Goal: Check status: Check status

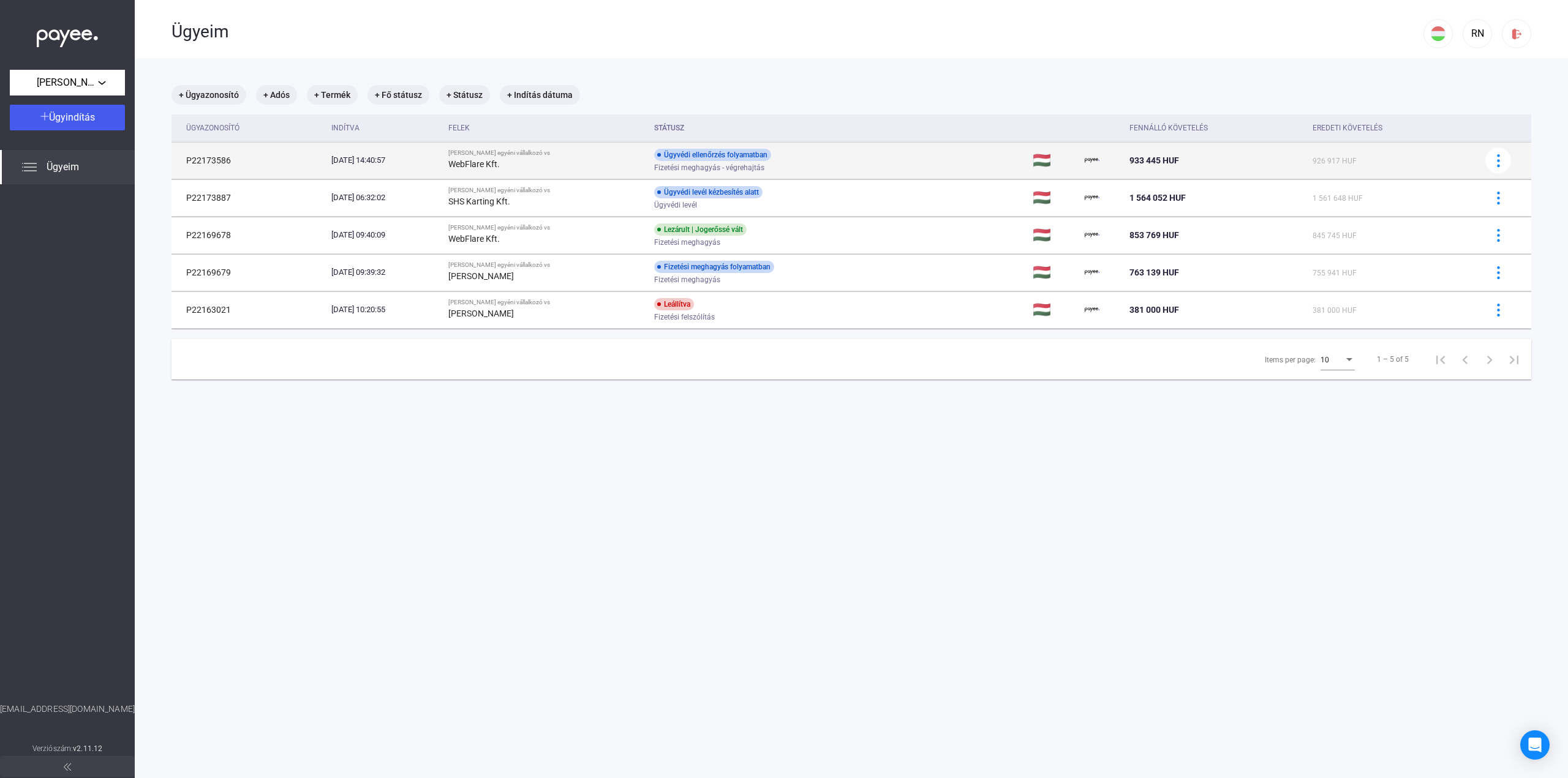
click at [850, 166] on div "Fizetési meghagyás - végrehajtás" at bounding box center [752, 167] width 195 height 9
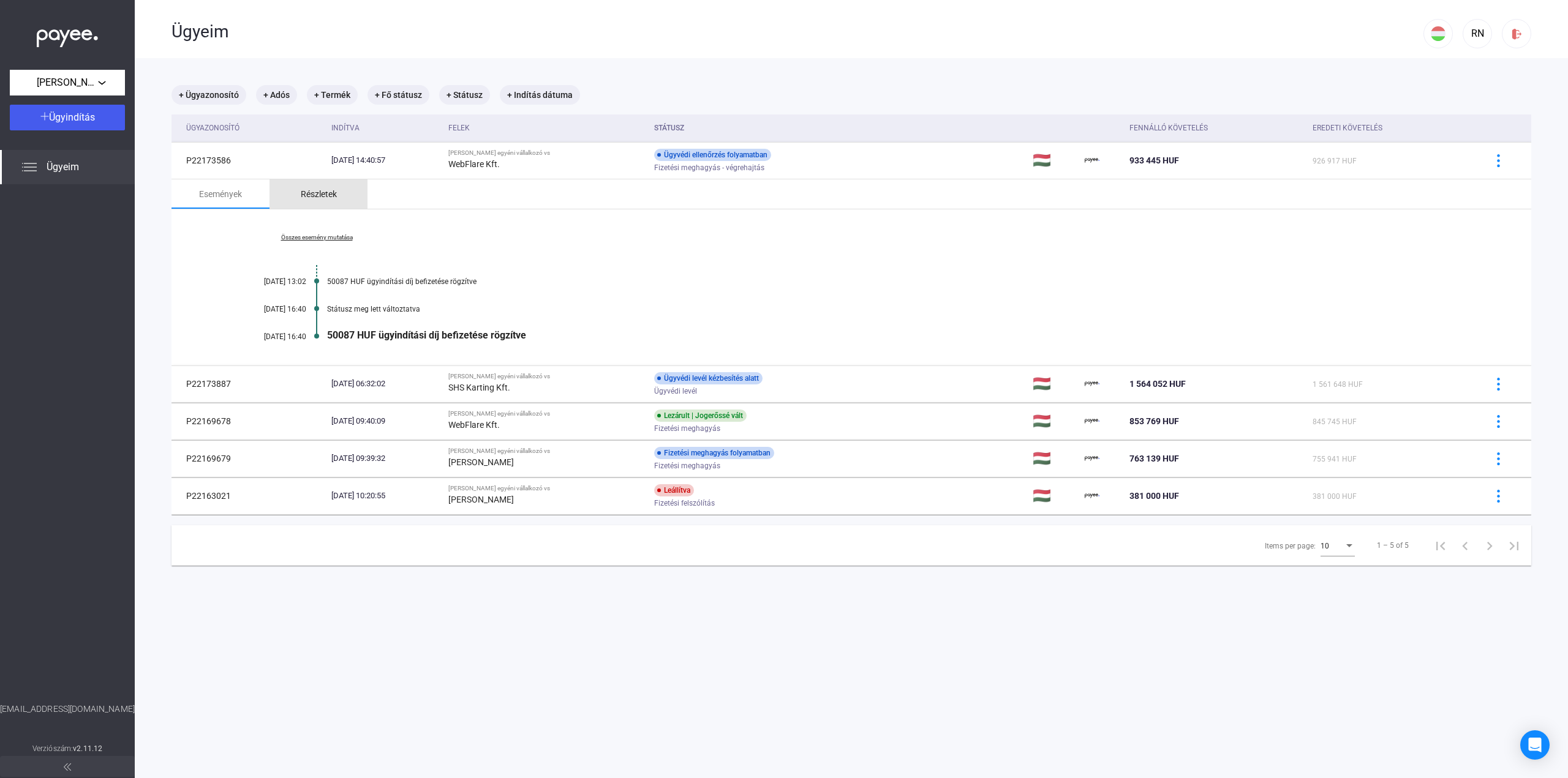
click at [324, 207] on div "Részletek" at bounding box center [318, 194] width 98 height 30
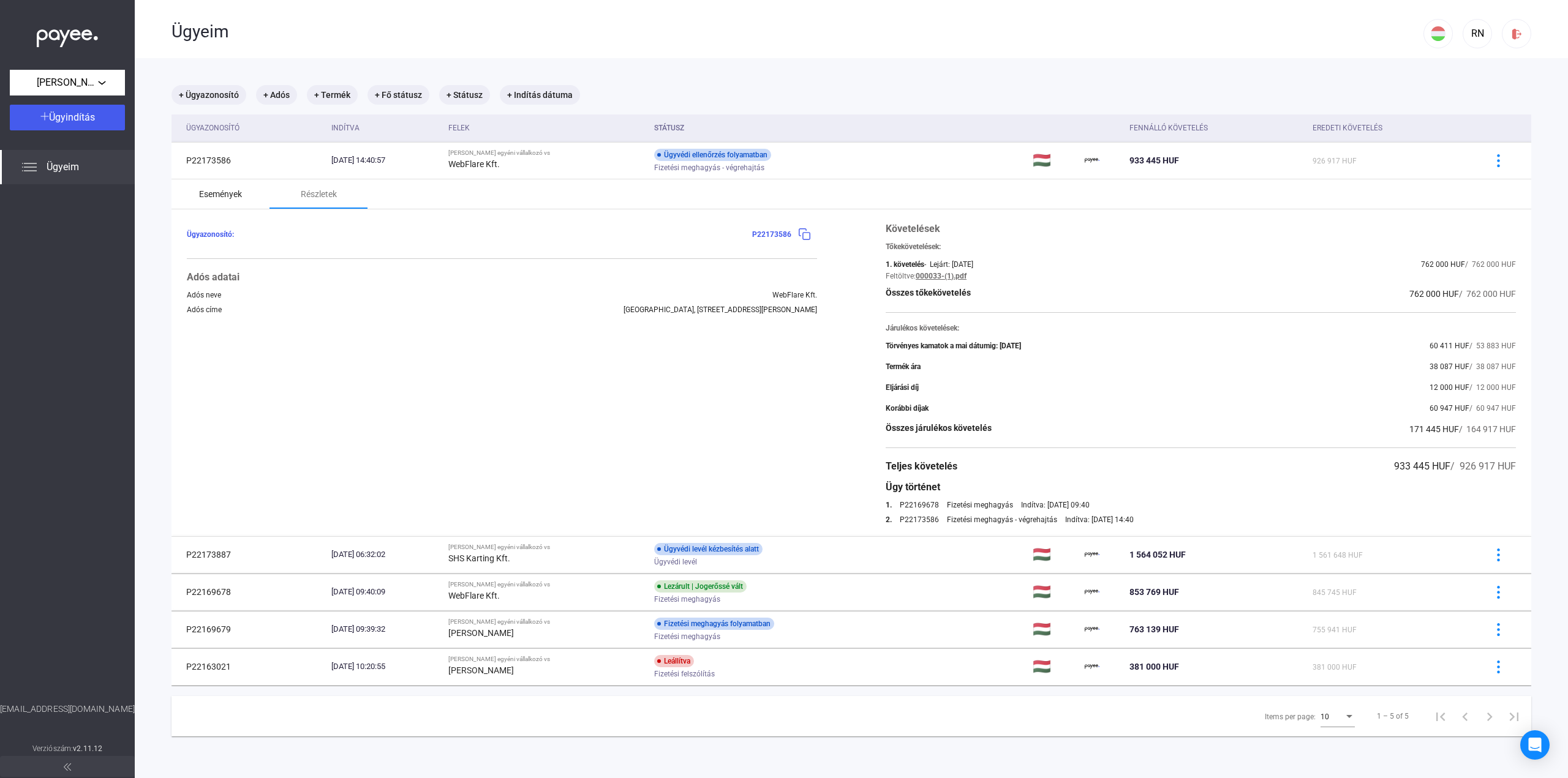
click at [239, 190] on div "Események" at bounding box center [220, 194] width 43 height 14
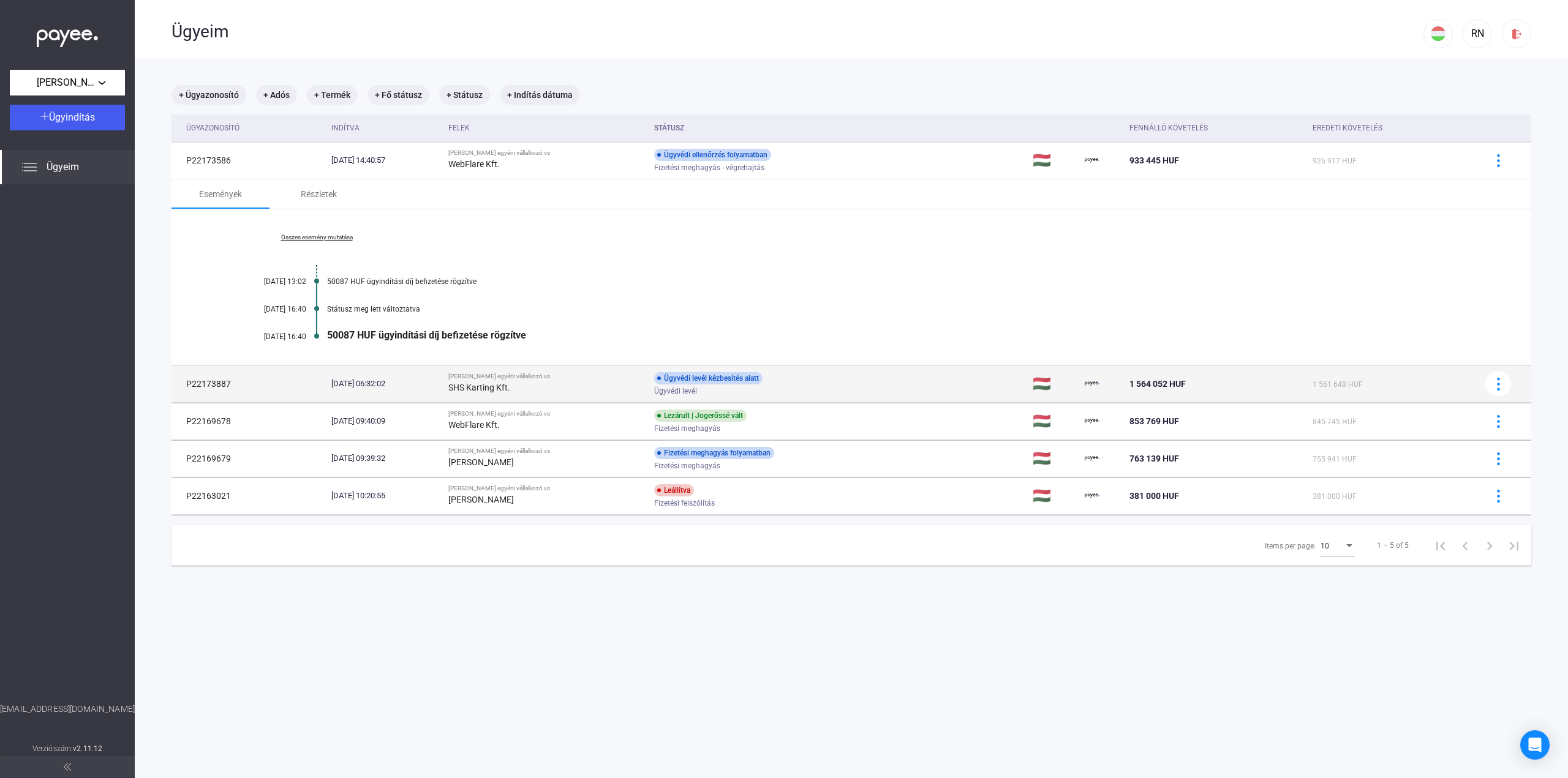
click at [824, 387] on div "Ügyvédi levél" at bounding box center [752, 391] width 195 height 9
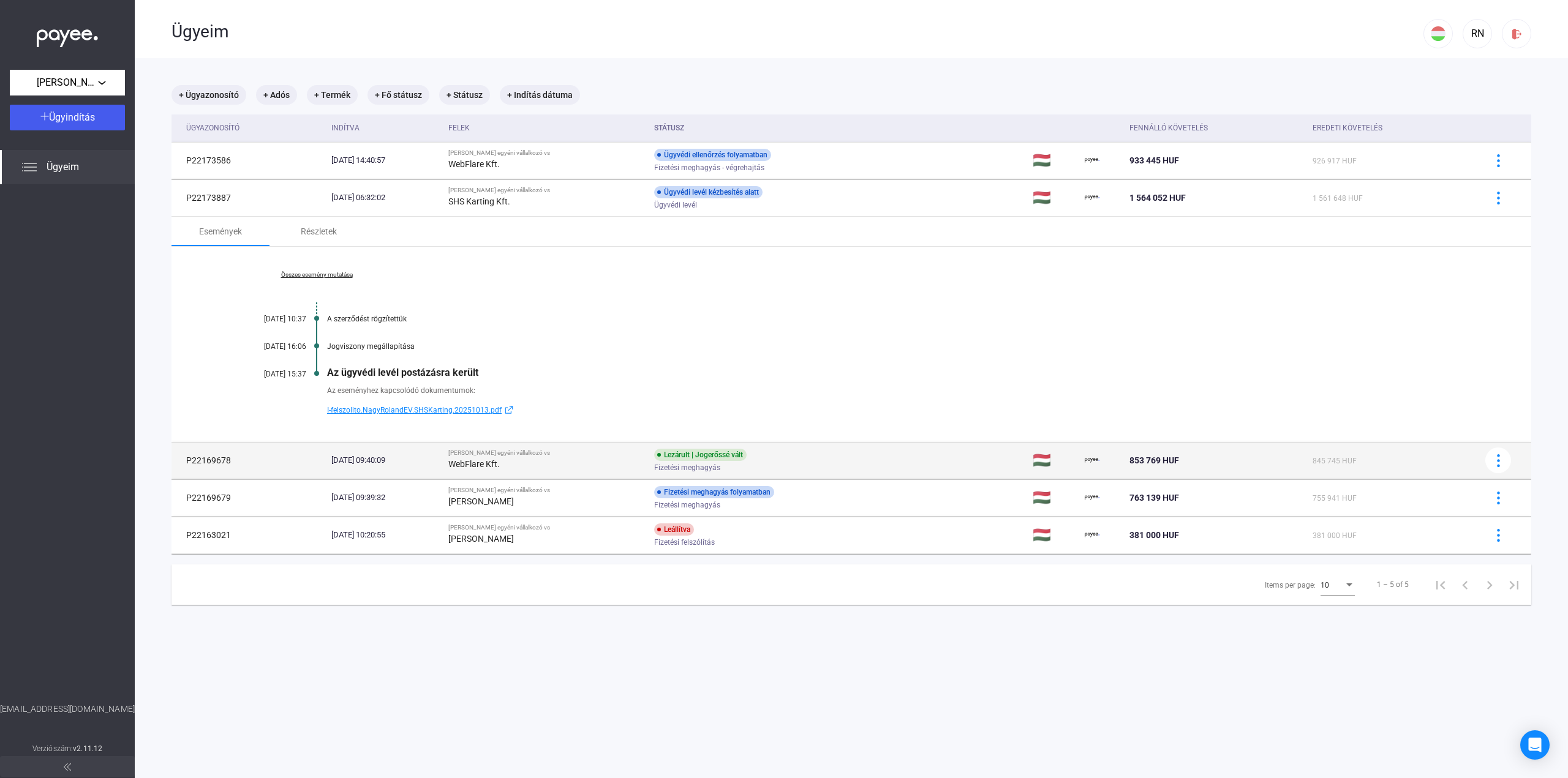
click at [794, 461] on div "Lezárult | Jogerőssé vált Fizetési meghagyás" at bounding box center [752, 461] width 195 height 24
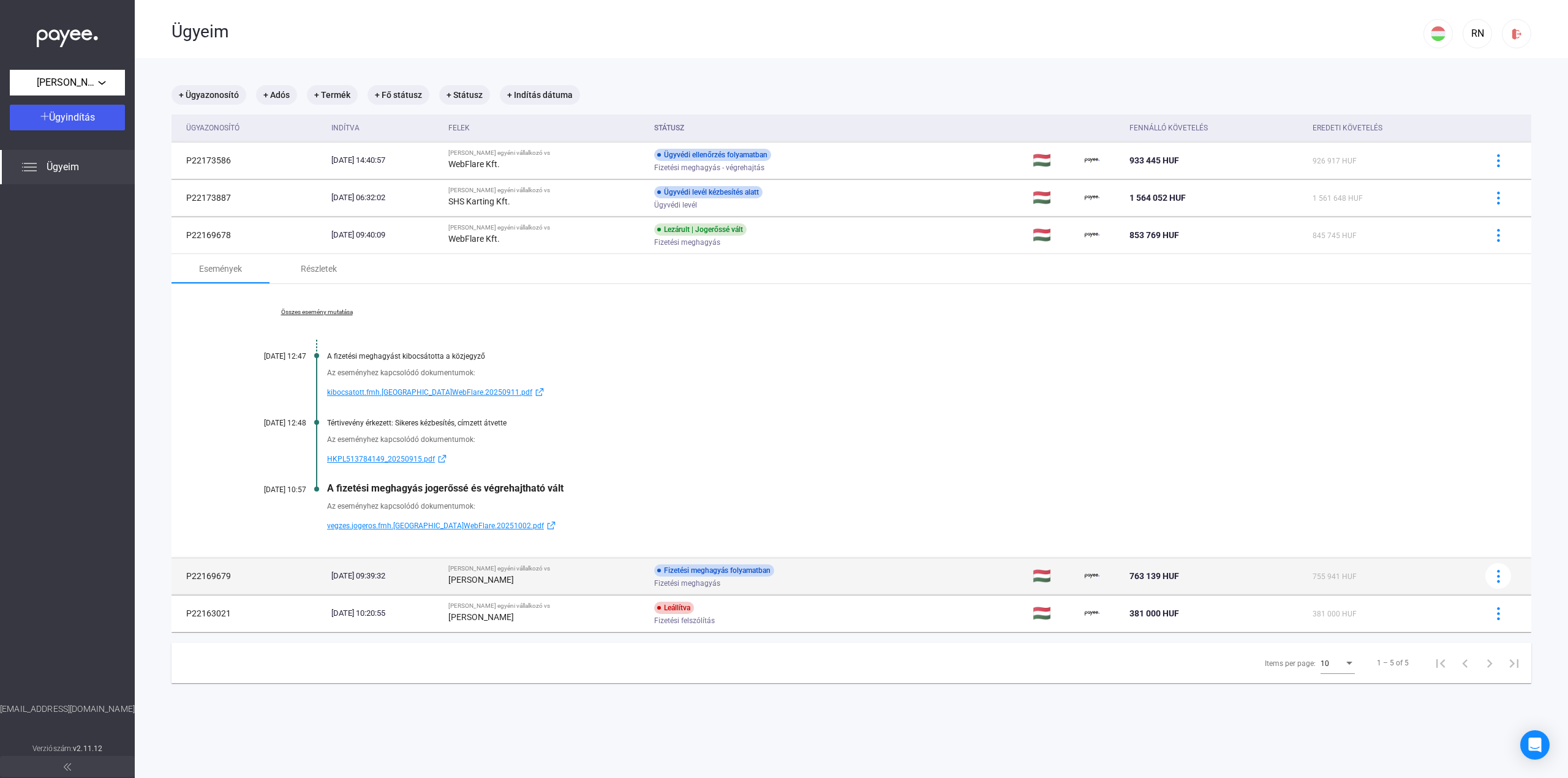
click at [882, 571] on td "Fizetési meghagyás folyamatban Fizetési meghagyás" at bounding box center [839, 576] width 379 height 37
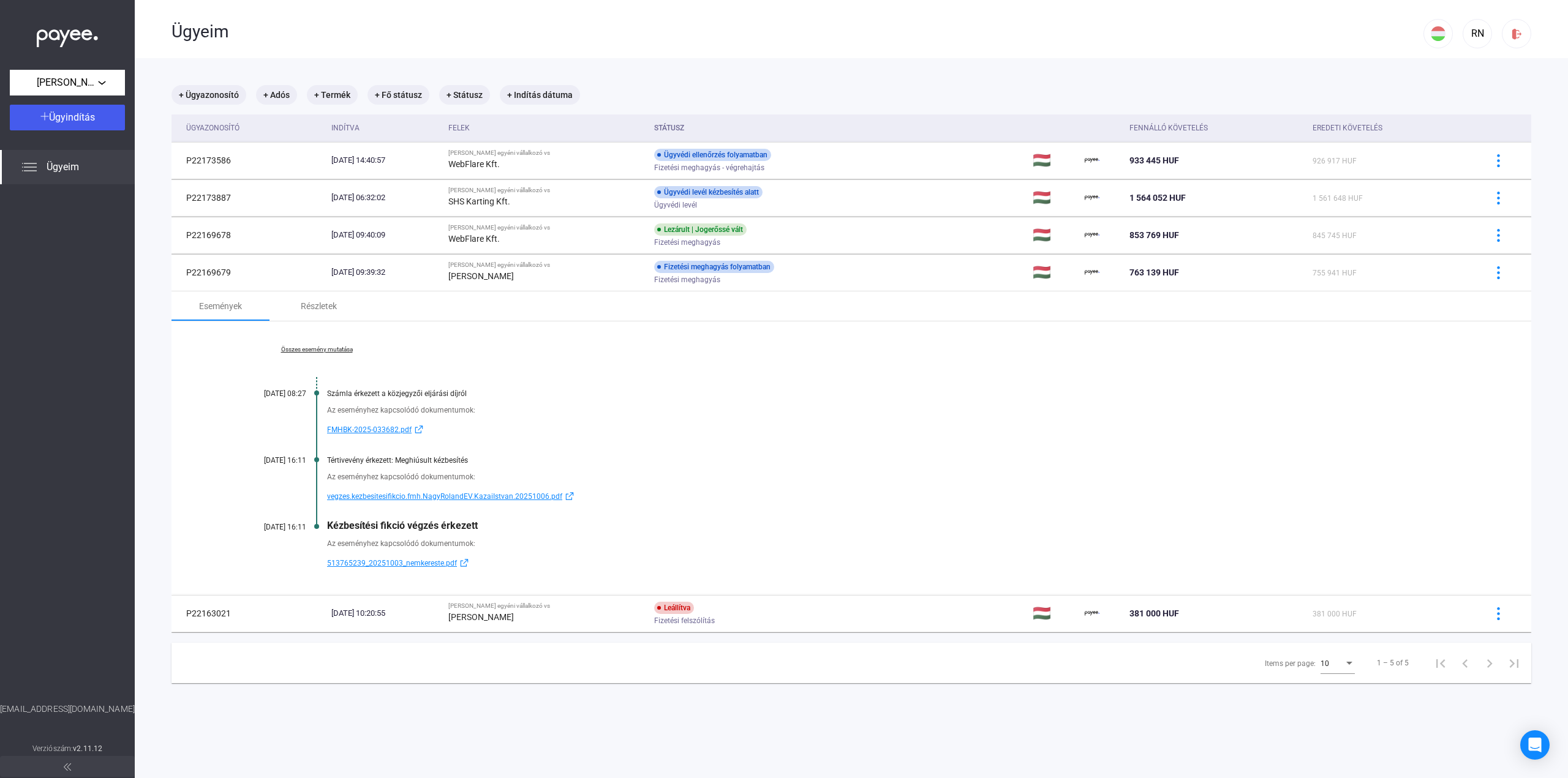
click at [444, 498] on span "vegzes.kezbesitesifikcio.fmh.NagyRolandEV.KazaiIstvan.20251006.pdf" at bounding box center [445, 497] width 236 height 14
click at [791, 74] on main "+ Ügyazonosító + Adós + Termék + Fő státusz + Státusz + Indítás dátuma Ügyazono…" at bounding box center [852, 447] width 1434 height 778
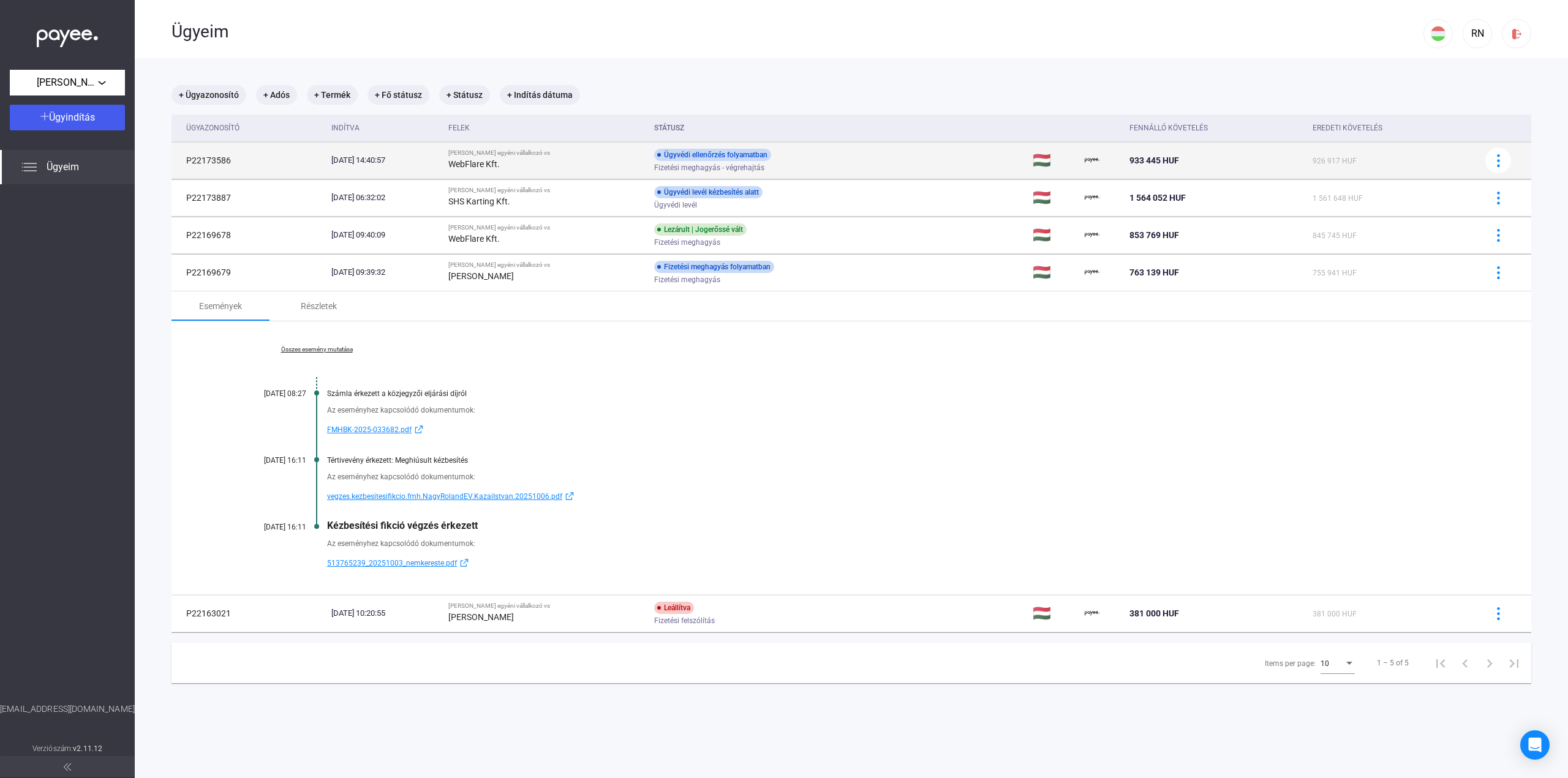
click at [811, 162] on div "Ügyvédi ellenőrzés folyamatban Fizetési meghagyás - végrehajtás" at bounding box center [752, 161] width 195 height 24
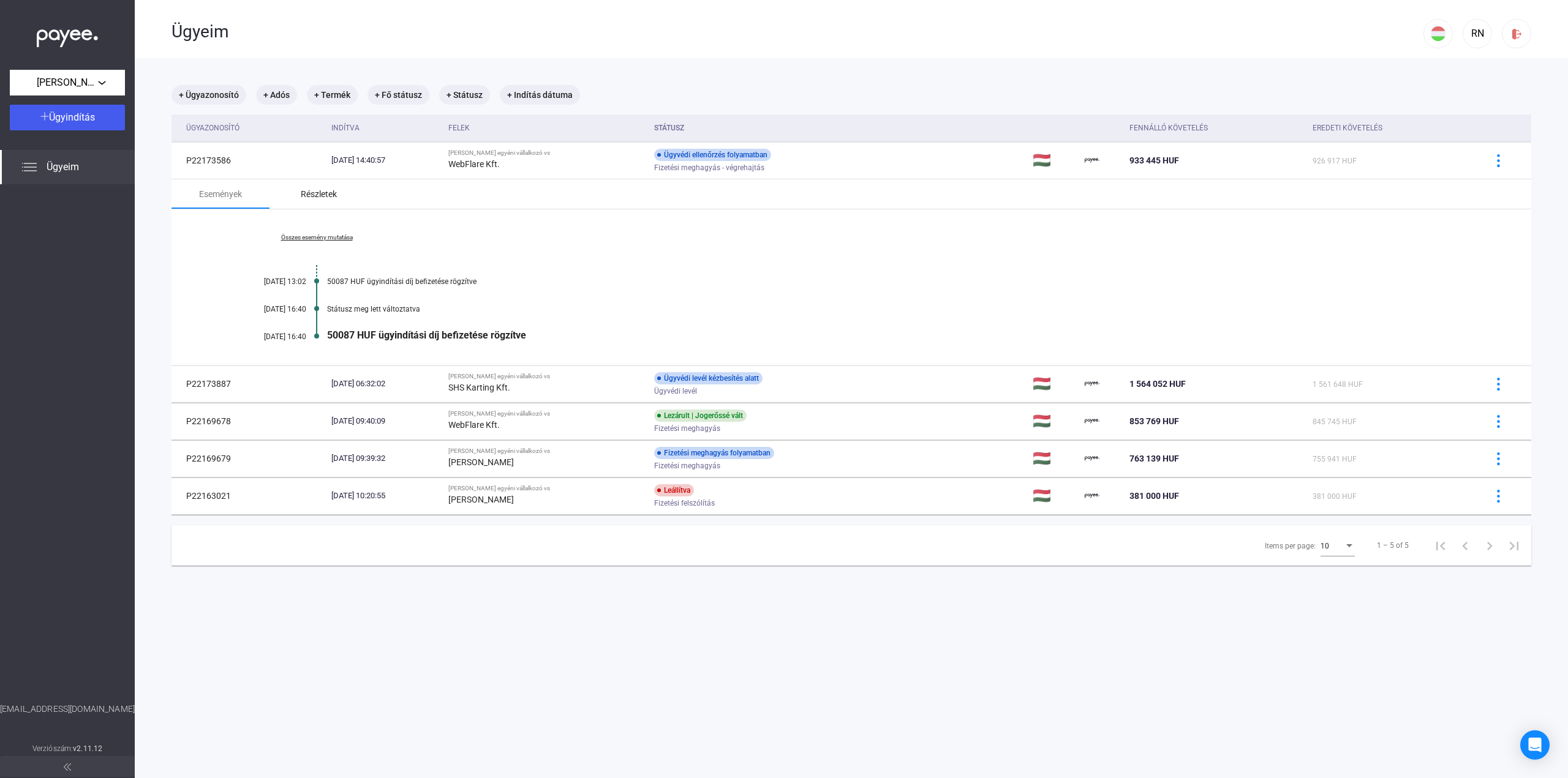
click at [334, 193] on div "Részletek" at bounding box center [318, 194] width 36 height 14
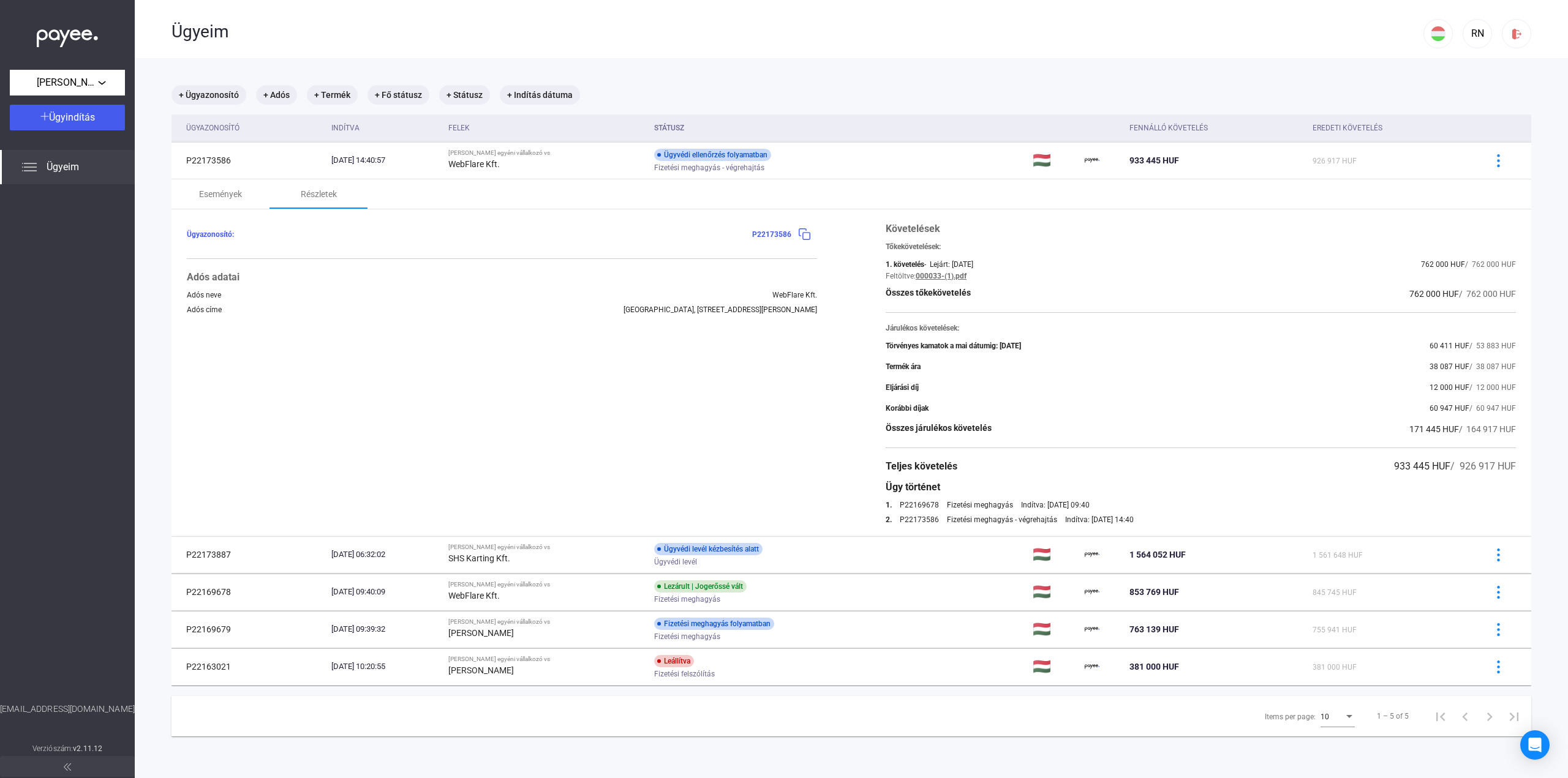
drag, startPoint x: 1158, startPoint y: 520, endPoint x: 889, endPoint y: 448, distance: 278.5
click at [889, 448] on div "Követelések Tőkekövetelések: 1. követelés - Lejárt: [DATE] 762 000 HUF / 762 00…" at bounding box center [1201, 373] width 630 height 302
click at [1254, 495] on div "Követelések Tőkekövetelések: 1. követelés - Lejárt: [DATE] 762 000 HUF / 762 00…" at bounding box center [1201, 373] width 630 height 302
click at [1205, 45] on div "Ügyeim" at bounding box center [797, 30] width 1252 height 60
click at [227, 205] on div "Események" at bounding box center [220, 194] width 98 height 30
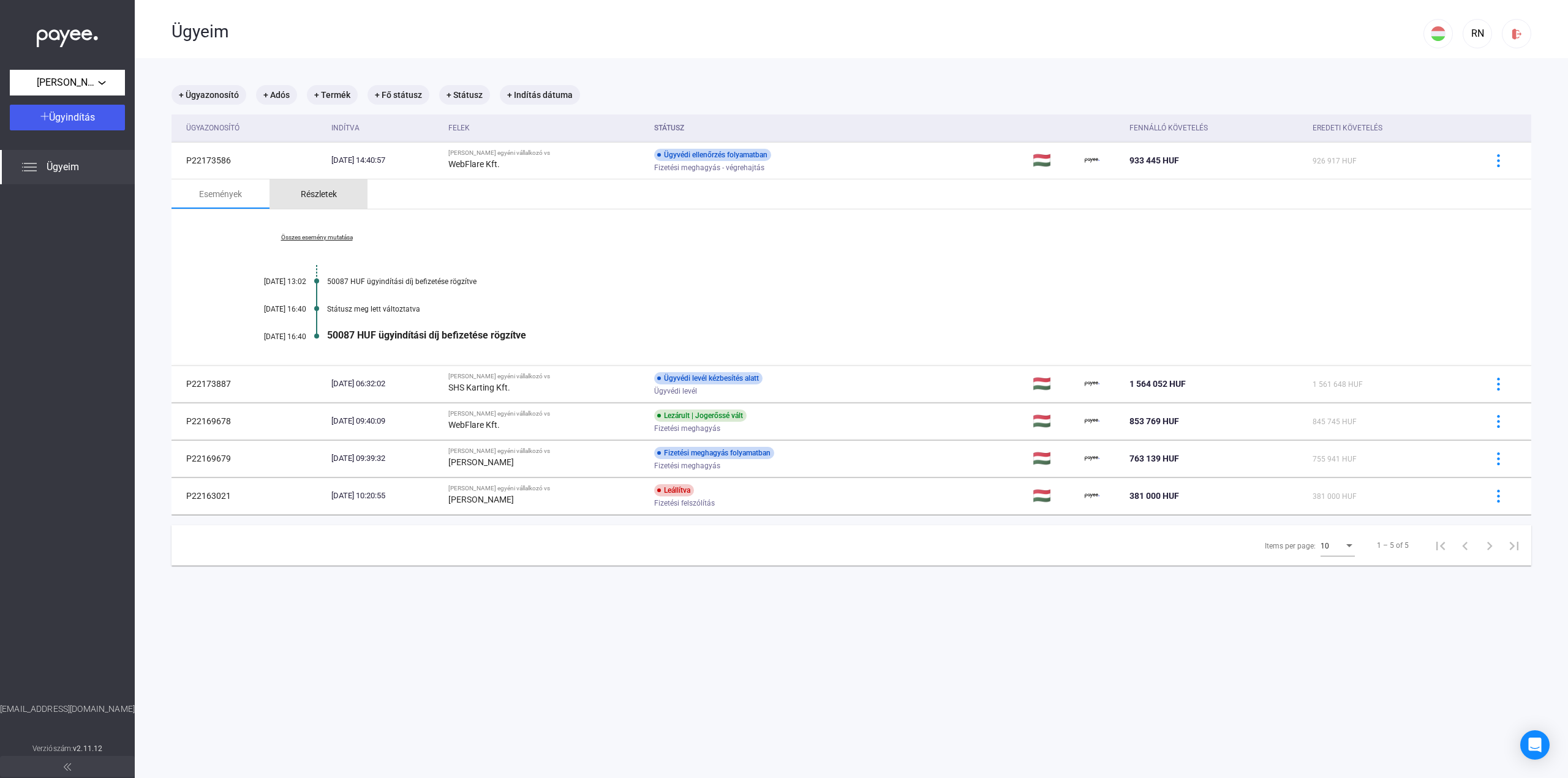
click at [322, 195] on div "Részletek" at bounding box center [318, 194] width 36 height 14
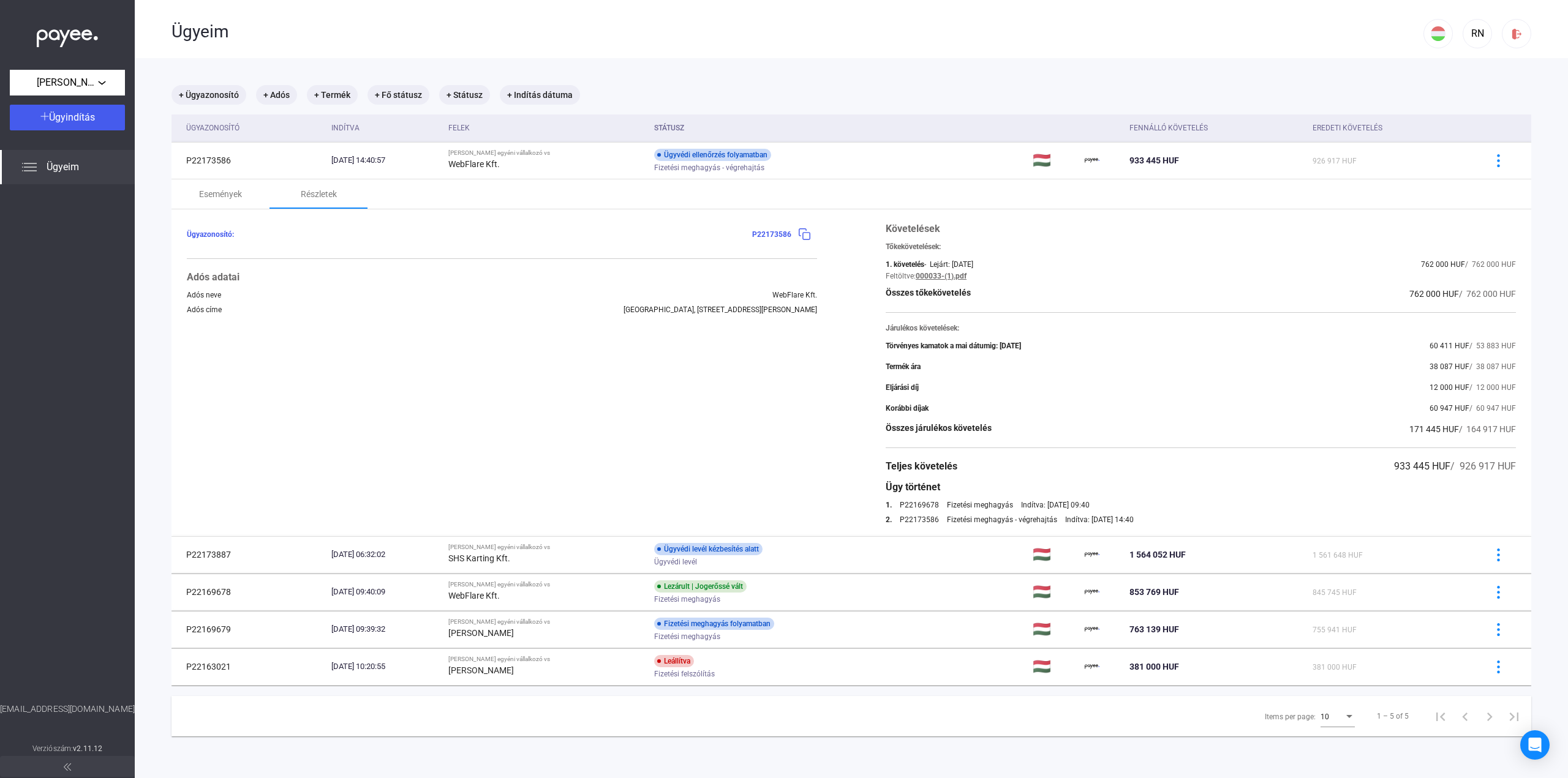
drag, startPoint x: 1126, startPoint y: 522, endPoint x: 877, endPoint y: 469, distance: 254.6
click at [877, 469] on div "Ügyazonosító: P22173586 Adós adatai Adós neve WebFlare Kft. Adós címe [GEOGRAPH…" at bounding box center [851, 373] width 1360 height 327
click at [987, 473] on div "Követelések Tőkekövetelések: 1. követelés - Lejárt: [DATE] 762 000 HUF / 762 00…" at bounding box center [1201, 373] width 630 height 302
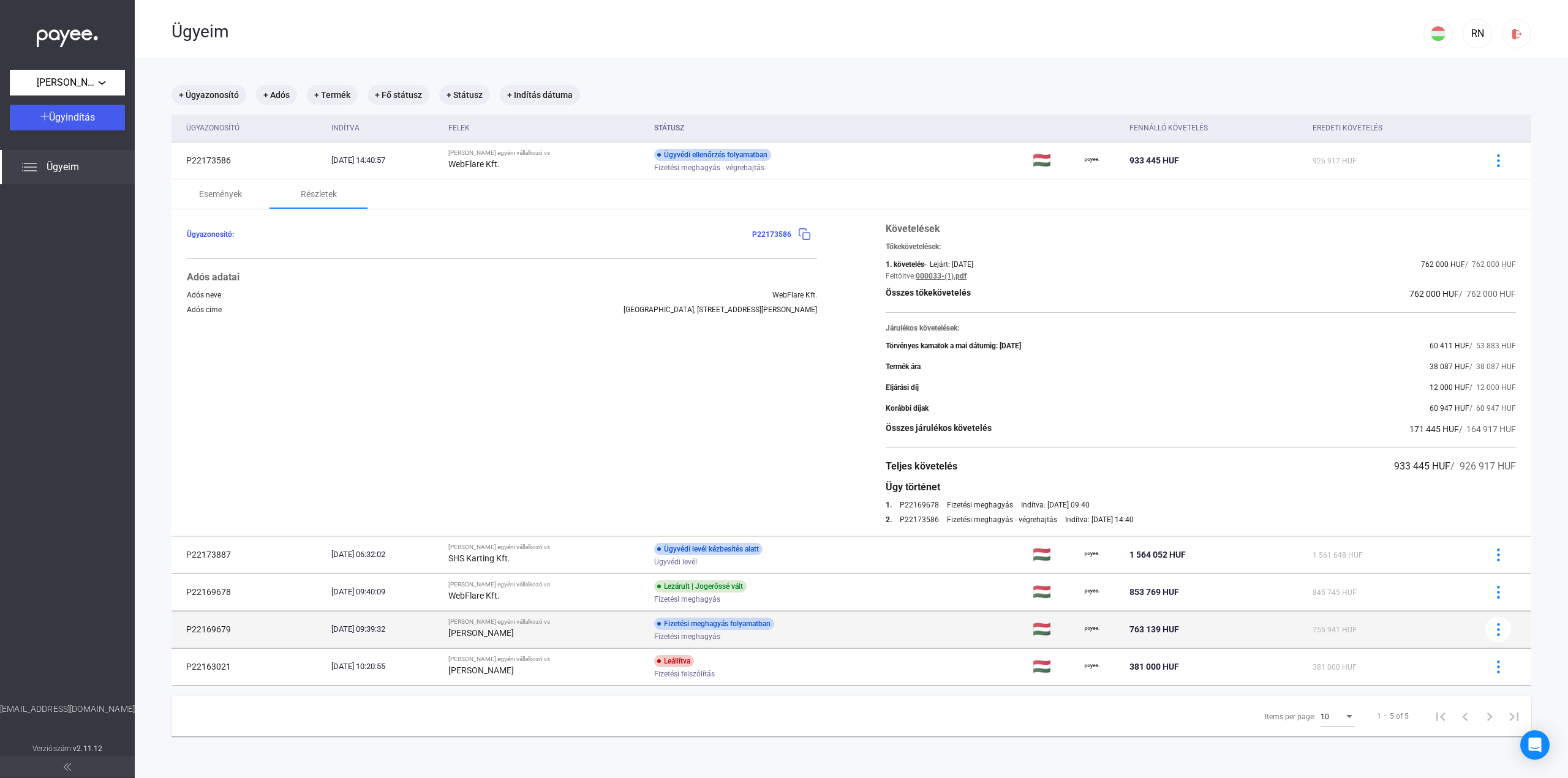
click at [826, 624] on div "Fizetési meghagyás folyamatban Fizetési meghagyás" at bounding box center [752, 630] width 195 height 24
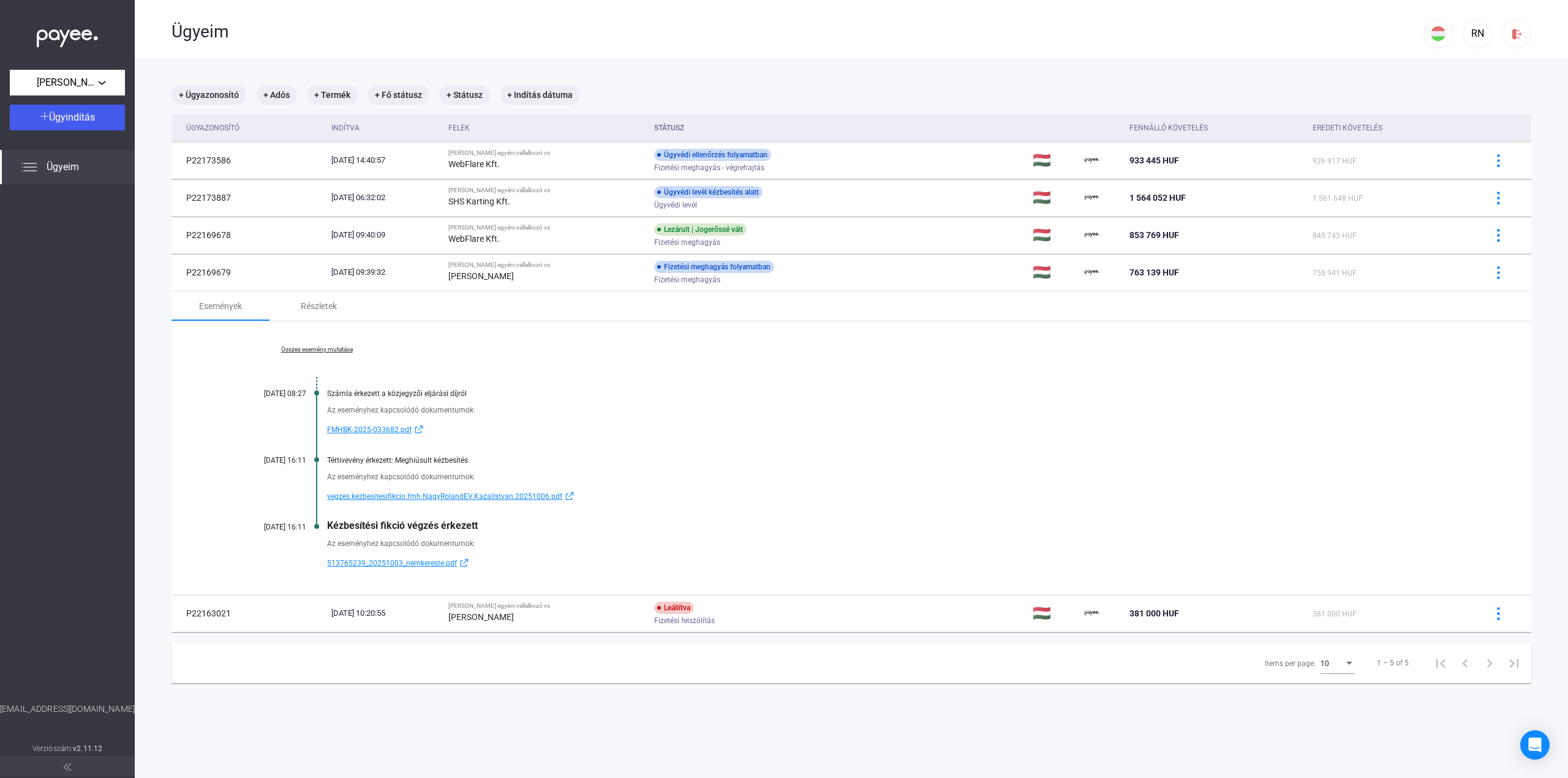
drag, startPoint x: 327, startPoint y: 391, endPoint x: 326, endPoint y: 379, distance: 12.0
click at [326, 379] on div "Összes esemény mutatása [DATE] 08:27 Számla érkezett a közjegyzői eljárási díjr…" at bounding box center [851, 458] width 1360 height 274
